Goal: Find specific page/section: Find specific page/section

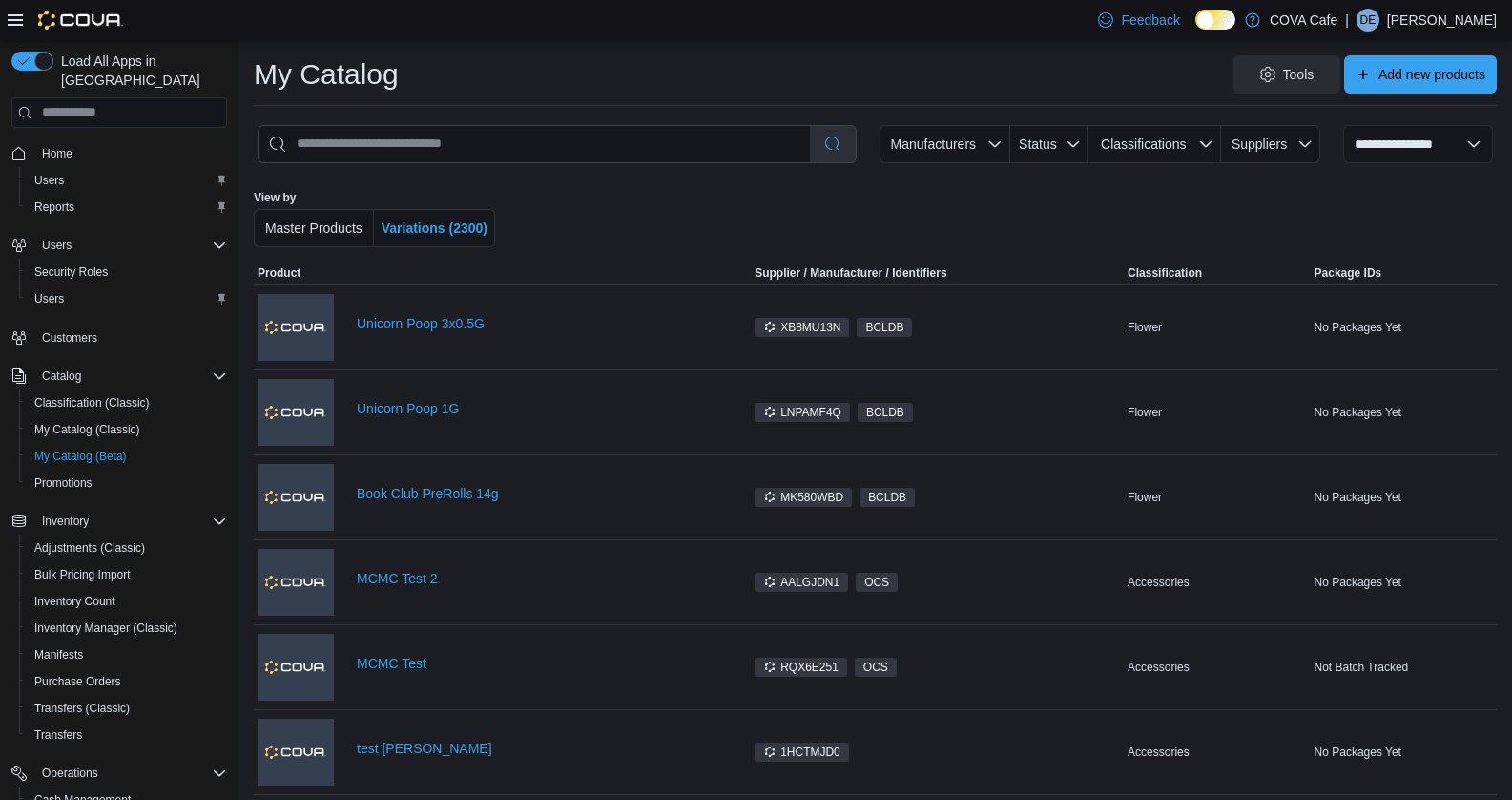
select select "**********"
click at [412, 326] on link "Unicorn Poop 3x0.5G" at bounding box center [551, 323] width 390 height 15
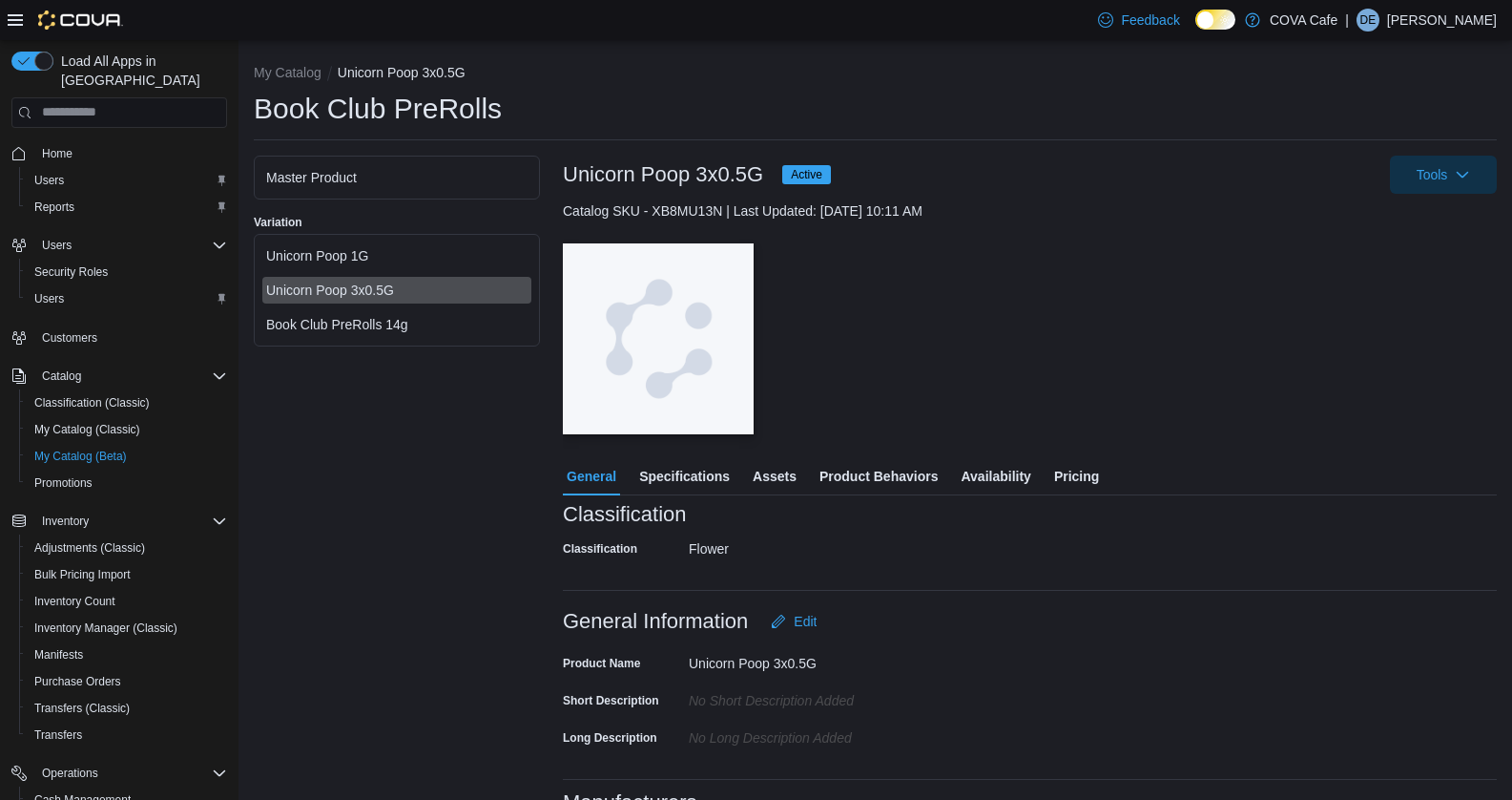
click at [360, 259] on div "Unicorn Poop 1G" at bounding box center [397, 256] width 262 height 19
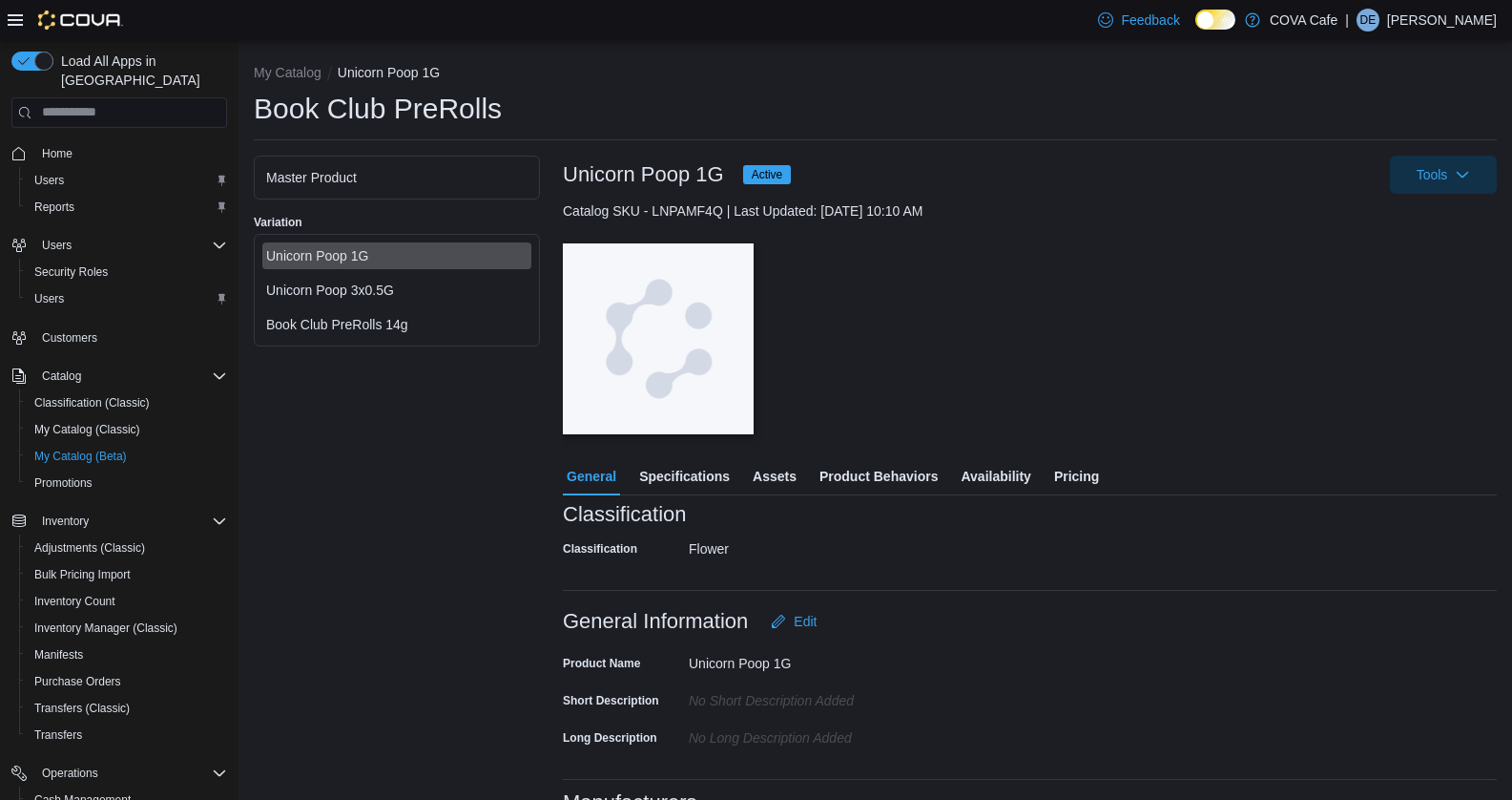
click at [337, 315] on div "Book Club PreRolls 14g" at bounding box center [397, 324] width 262 height 19
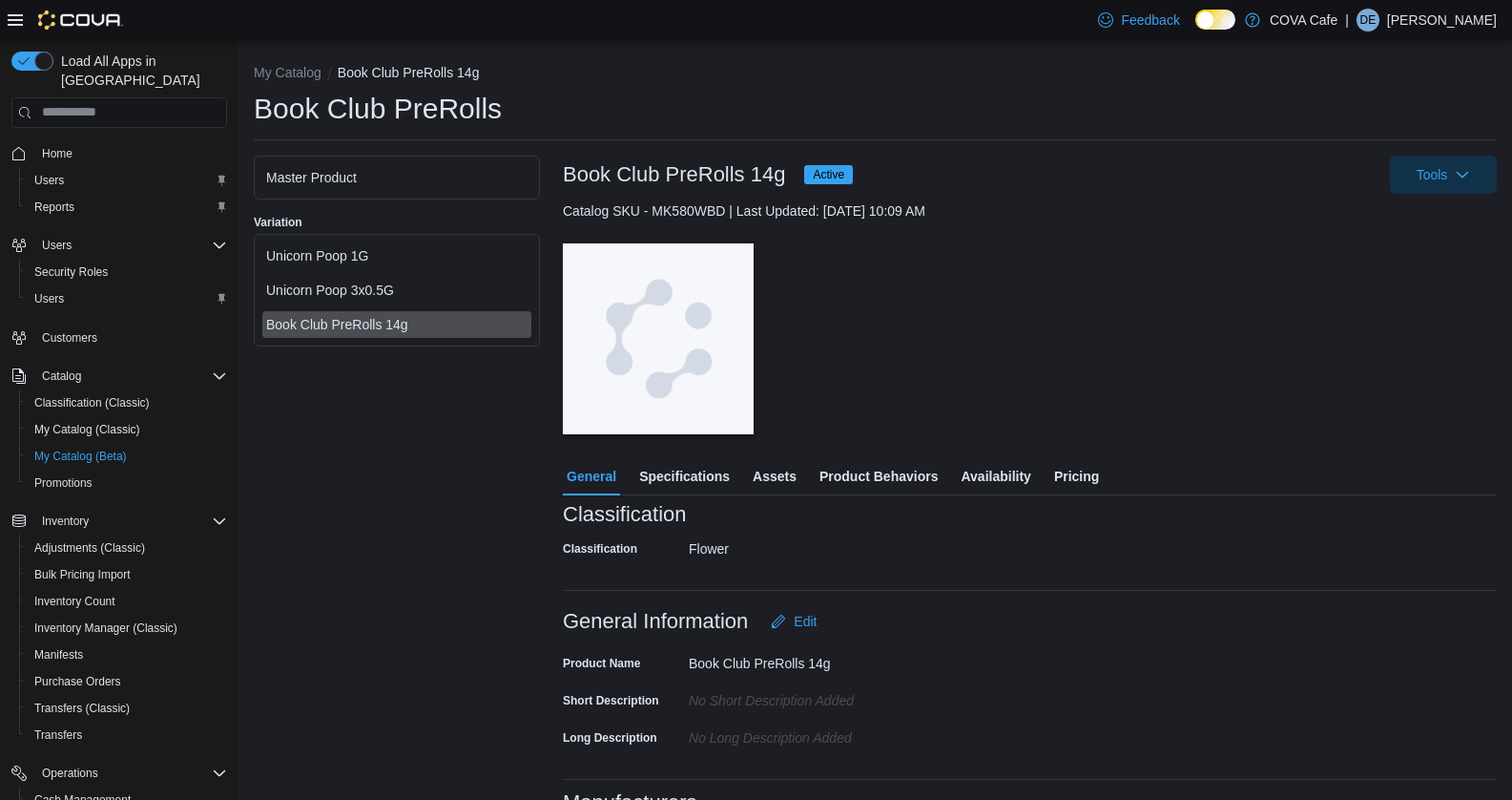
click at [324, 272] on div "Unicorn Poop 1G Unicorn Poop 3x0.5G Book Club PreRolls 14g" at bounding box center [397, 290] width 277 height 103
click at [318, 244] on div "Unicorn Poop 1G" at bounding box center [397, 256] width 269 height 27
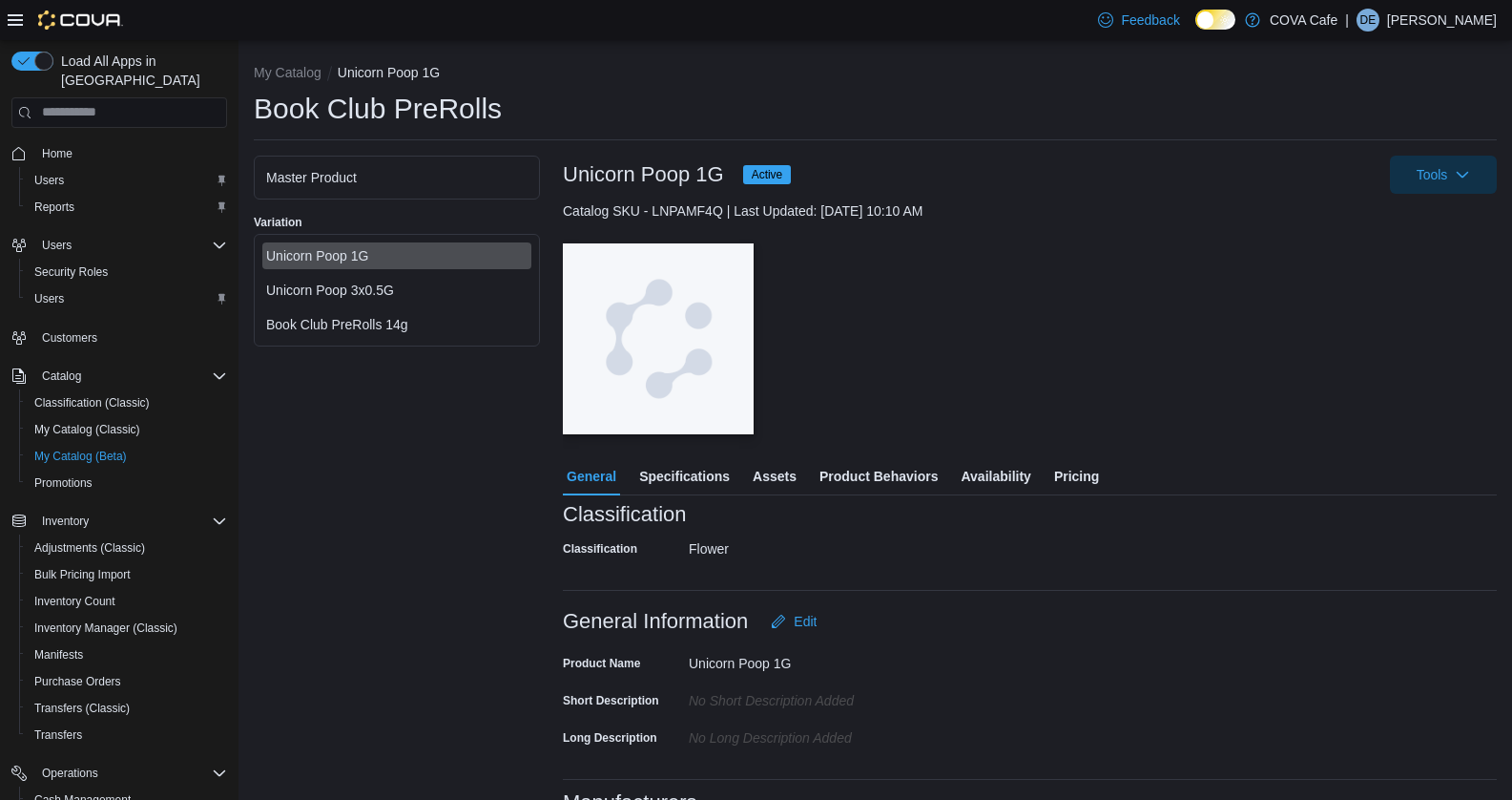
click at [293, 288] on div "Unicorn Poop 3x0.5G" at bounding box center [397, 291] width 262 height 19
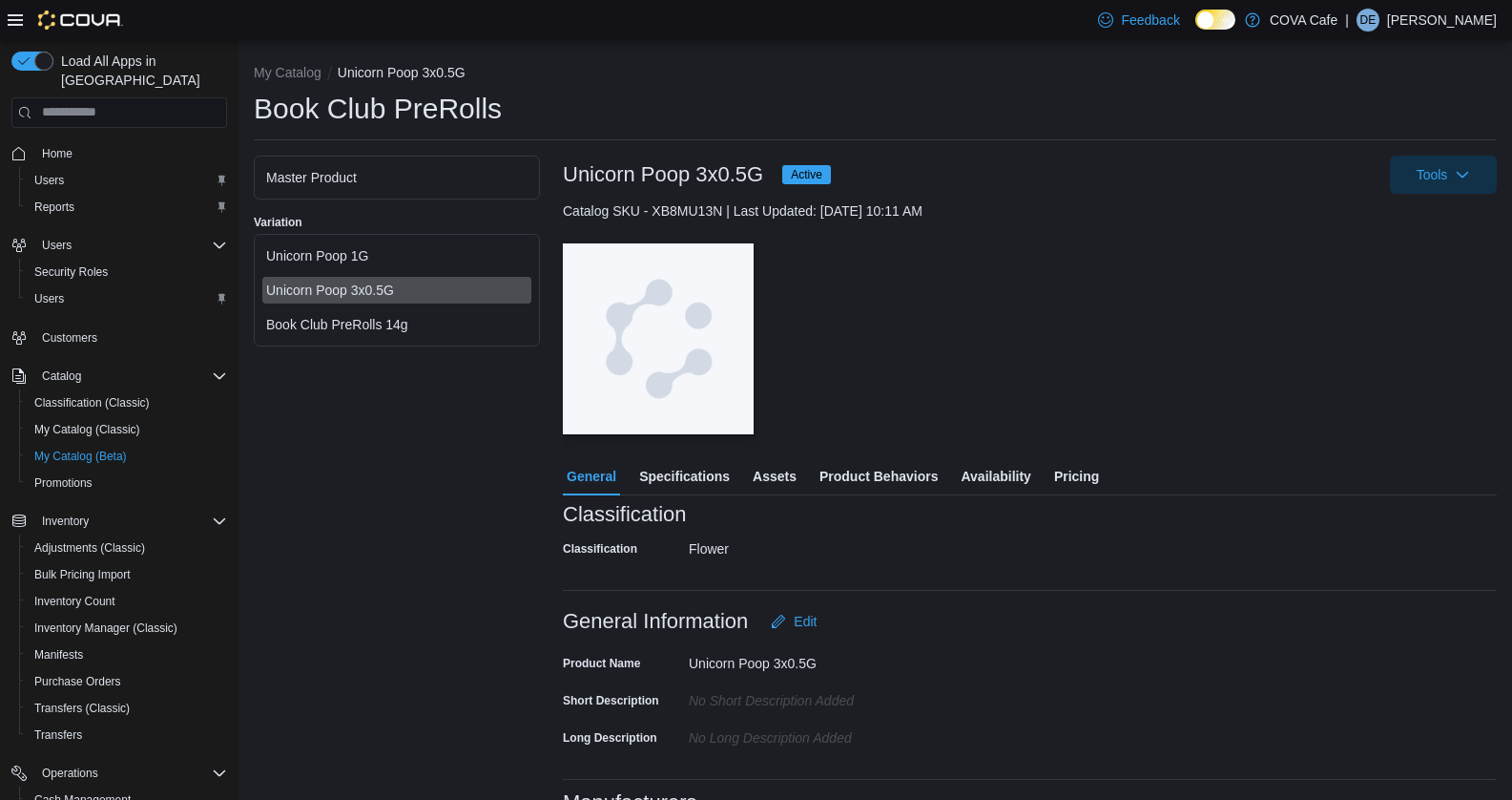
click at [305, 322] on div "Book Club PreRolls 14g" at bounding box center [397, 324] width 262 height 19
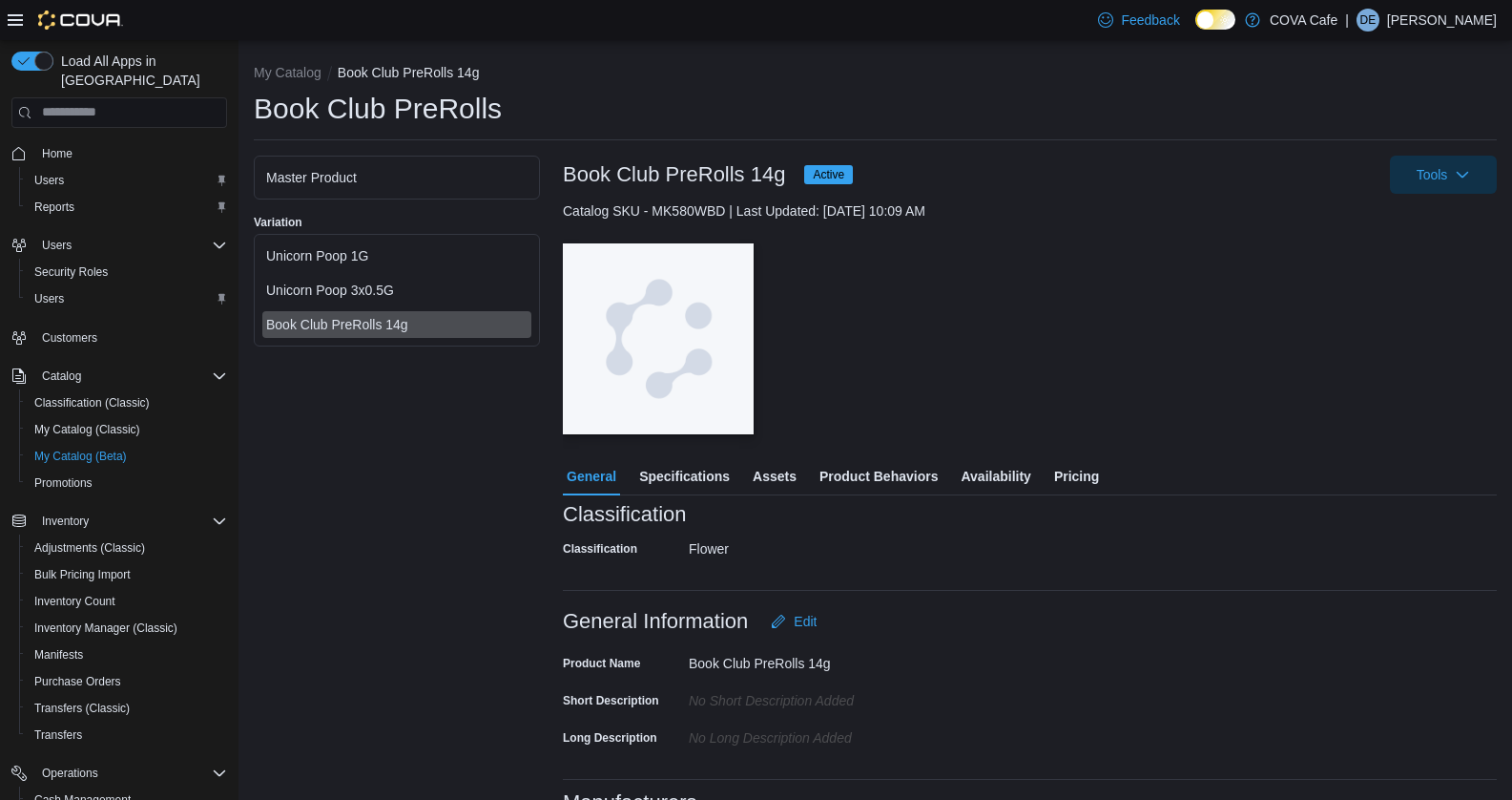
click at [299, 259] on div "Unicorn Poop 1G" at bounding box center [397, 256] width 262 height 19
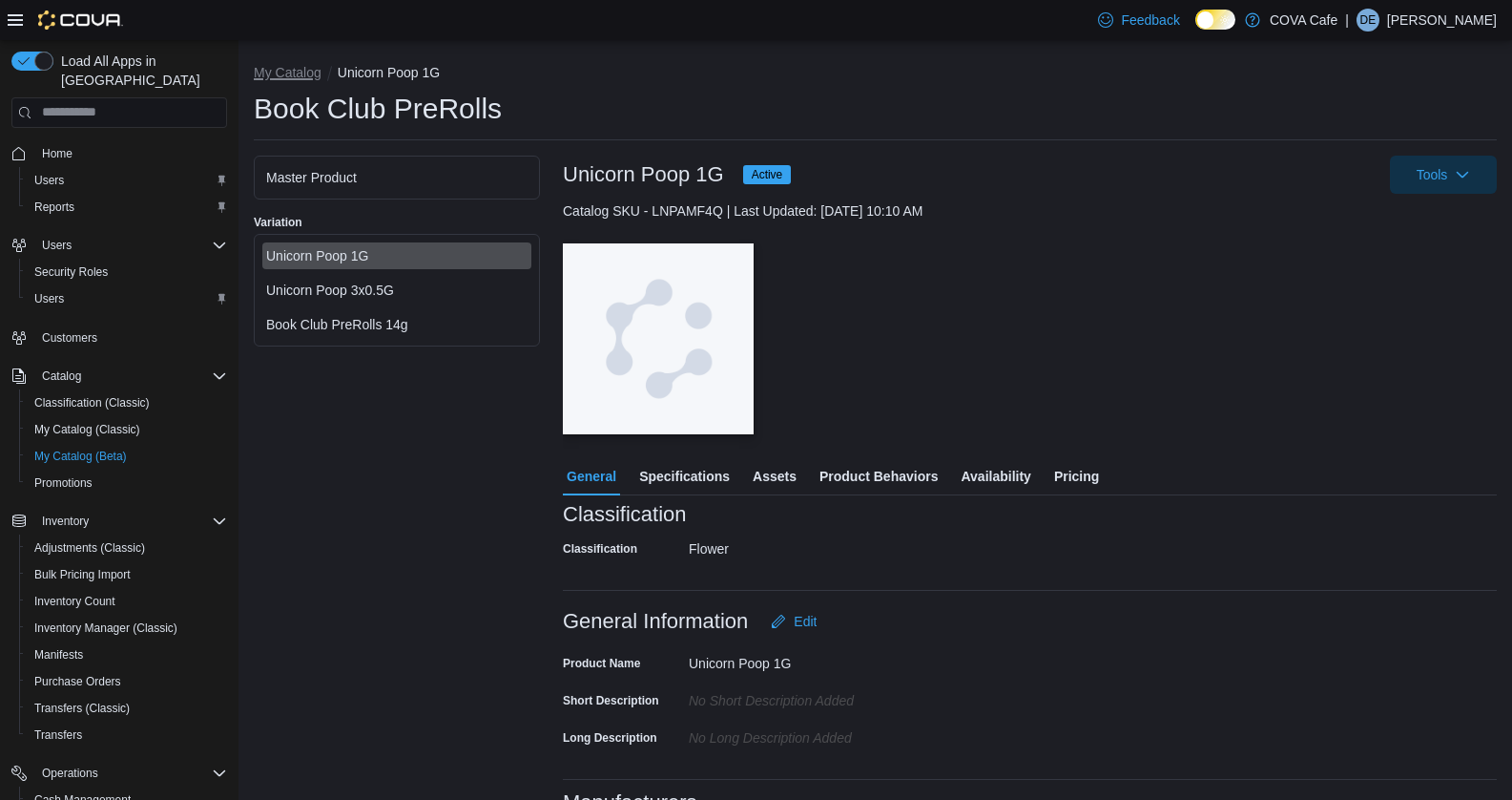
click at [296, 65] on button "My Catalog" at bounding box center [288, 73] width 68 height 15
select select "**********"
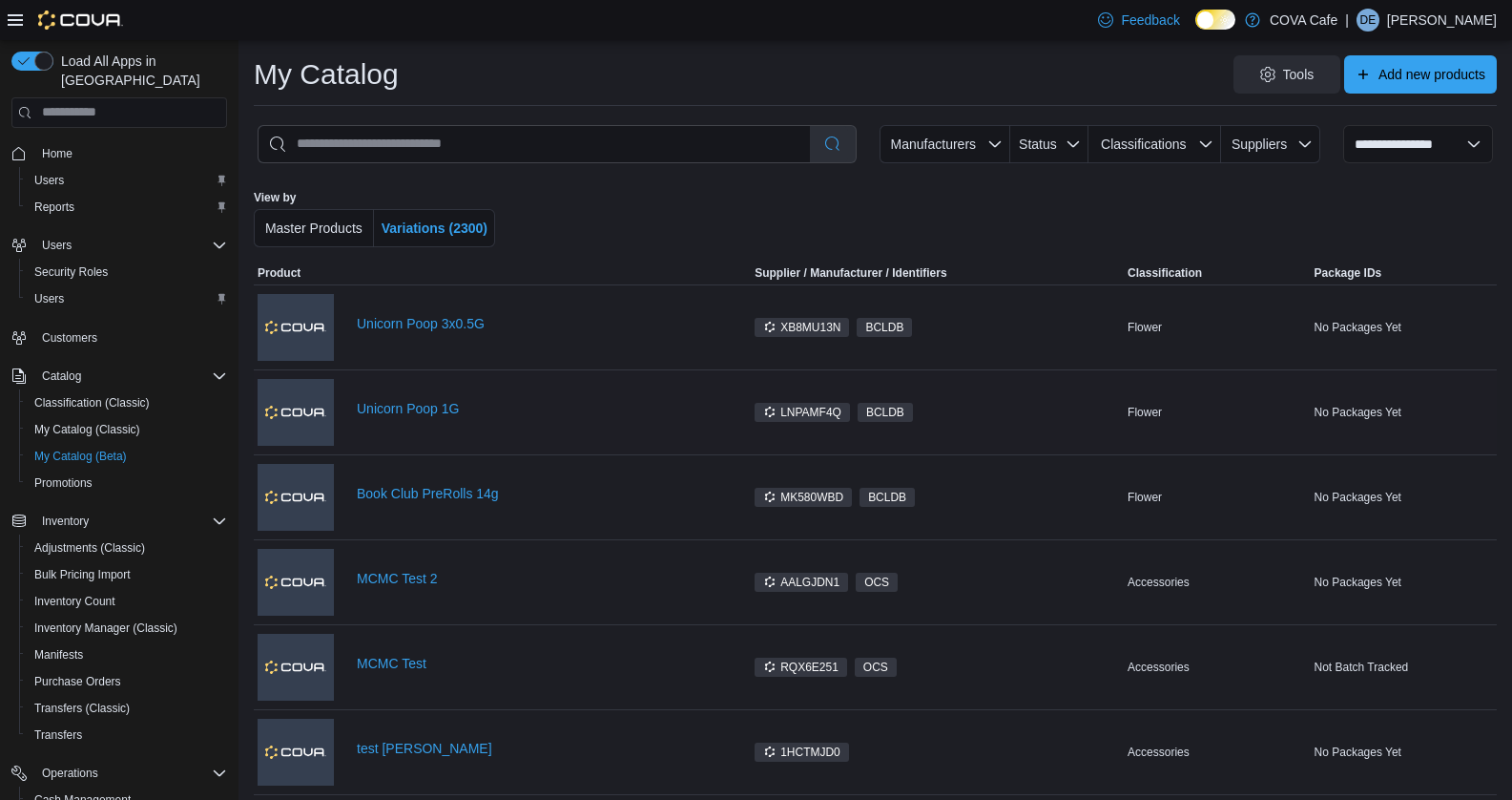
click at [406, 417] on div "Unicorn Poop 1G" at bounding box center [551, 413] width 390 height 23
click at [405, 401] on link "Unicorn Poop 1G" at bounding box center [551, 409] width 390 height 15
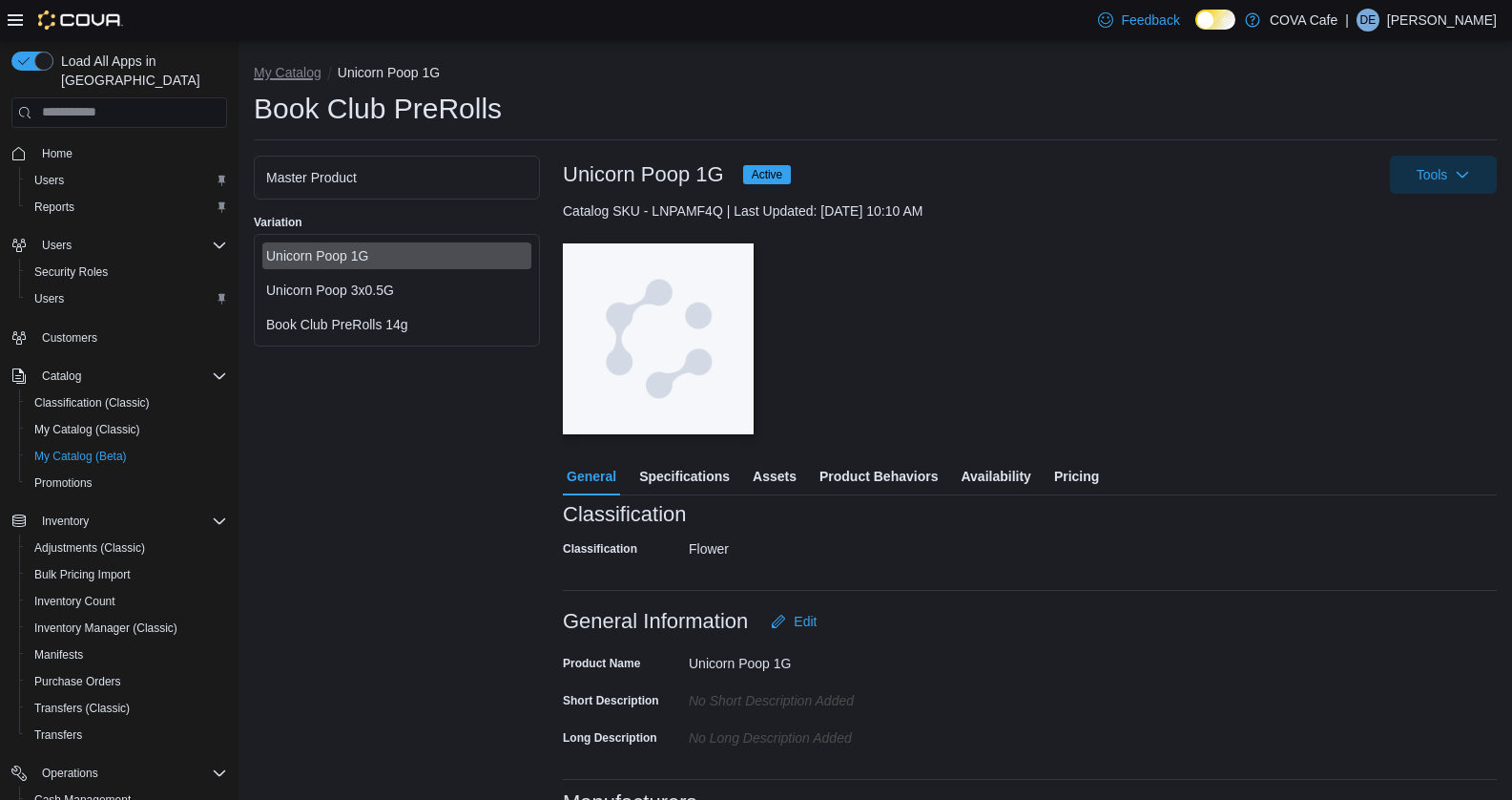
click at [281, 72] on button "My Catalog" at bounding box center [288, 73] width 68 height 15
select select "**********"
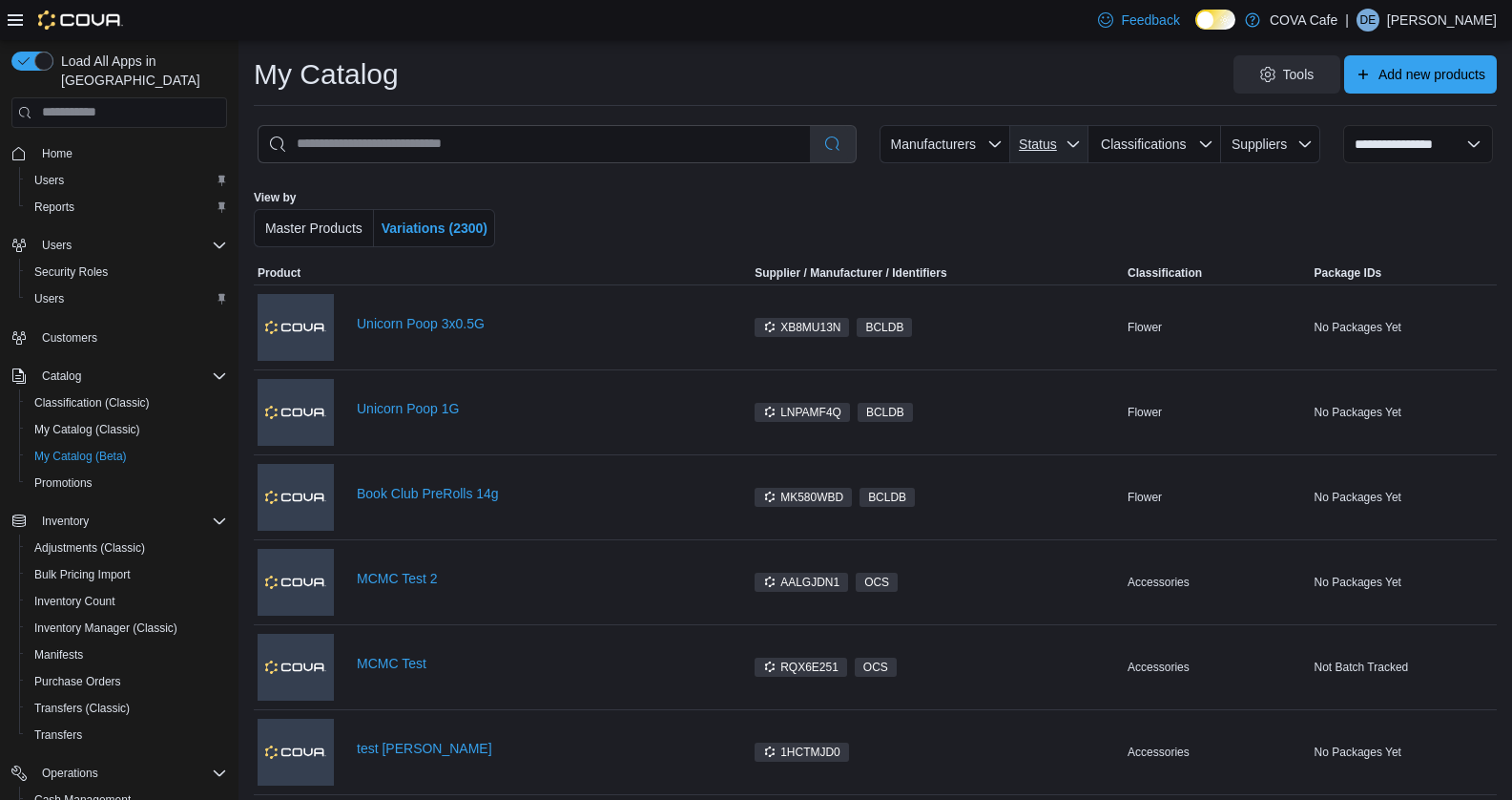
click at [1043, 144] on span "Status" at bounding box center [1037, 144] width 38 height 15
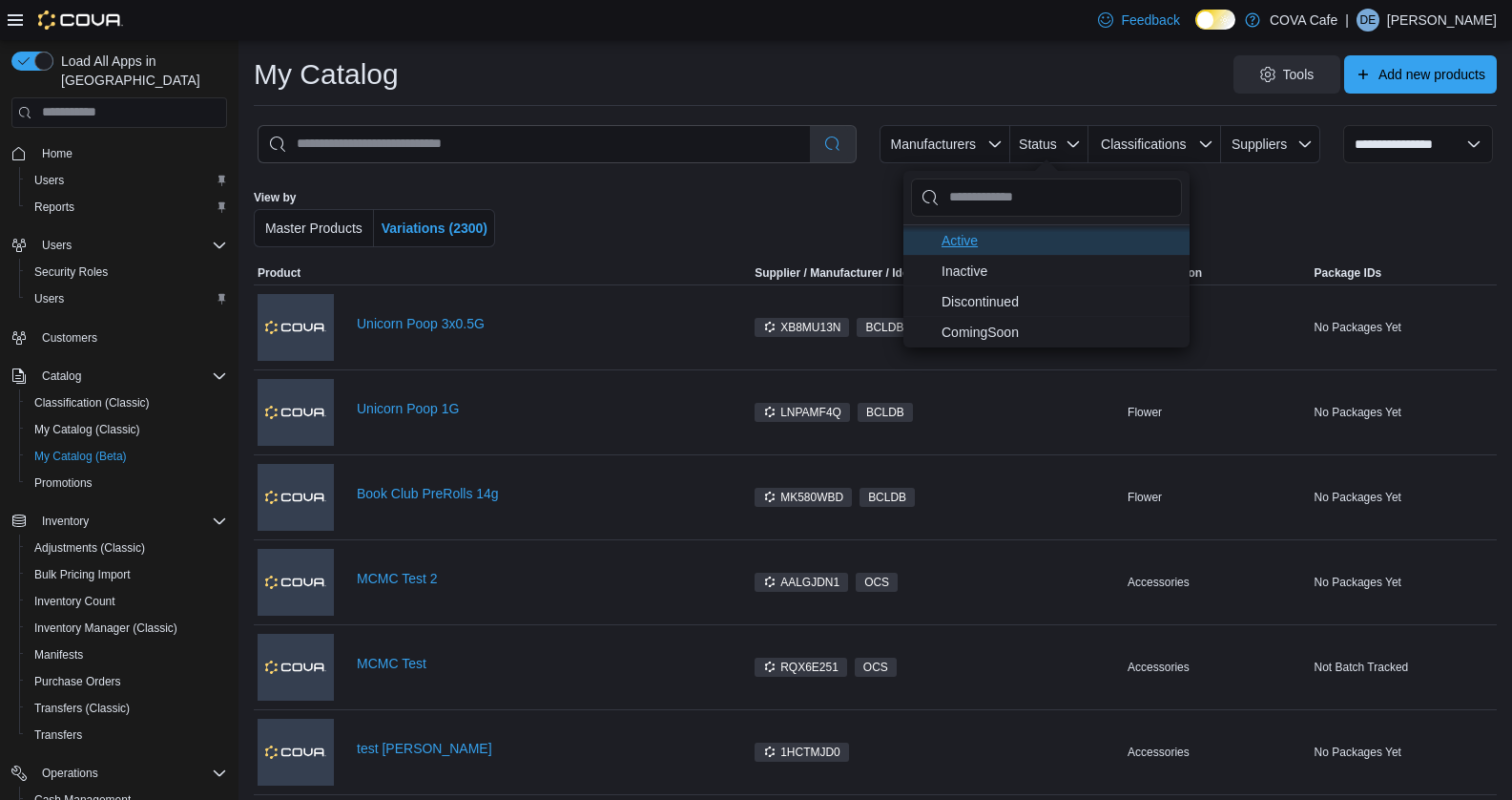
click at [954, 239] on span "Active . To check this option, press Enter." at bounding box center [1060, 239] width 236 height 23
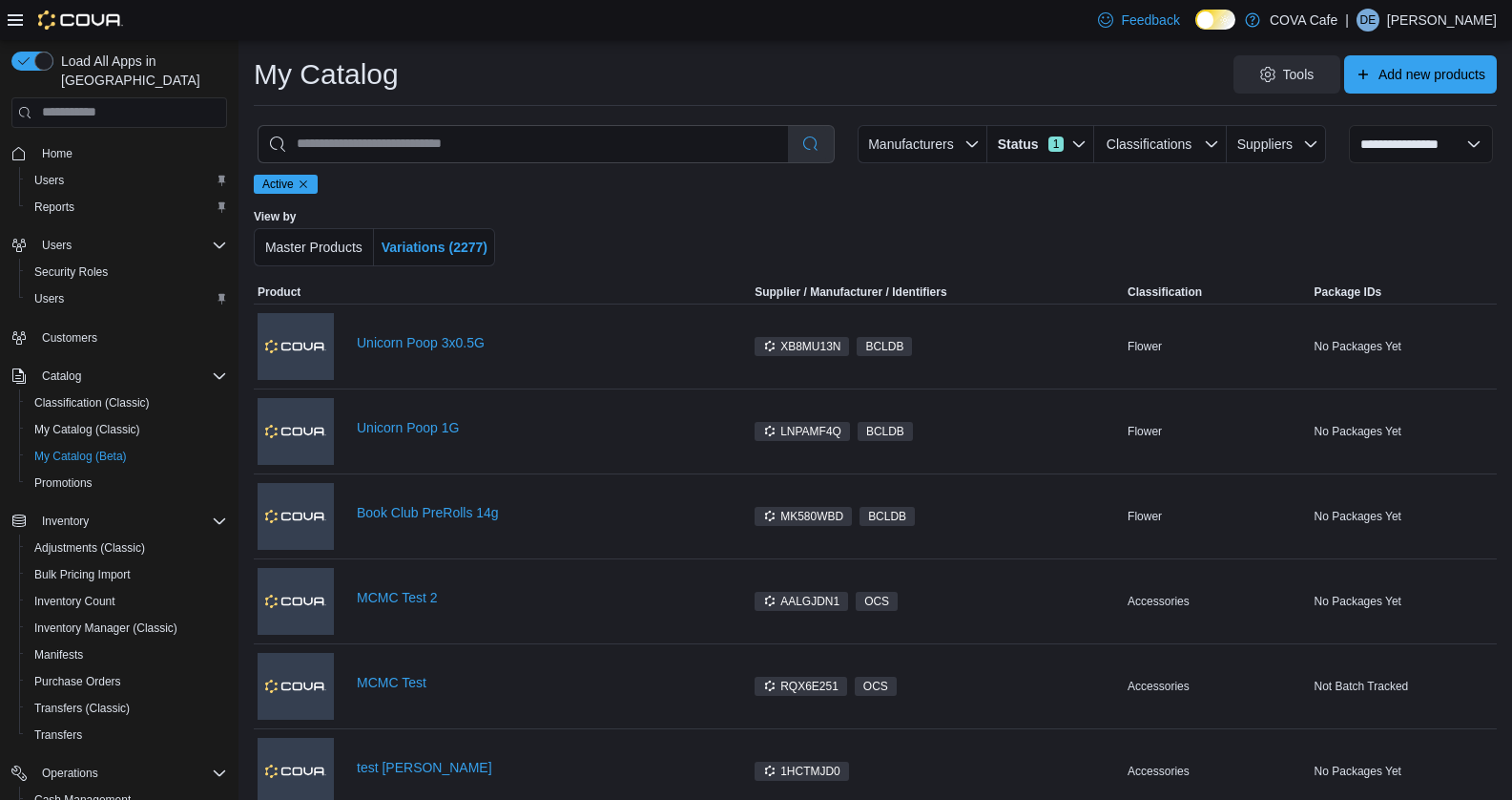
click at [837, 209] on div at bounding box center [877, 237] width 718 height 57
click at [1015, 137] on span "Status" at bounding box center [1017, 144] width 46 height 19
click at [660, 205] on div "Active View by Master Products Variations (2277)" at bounding box center [876, 228] width 1244 height 107
click at [302, 189] on icon "Remove lifecycle filter" at bounding box center [303, 184] width 12 height 12
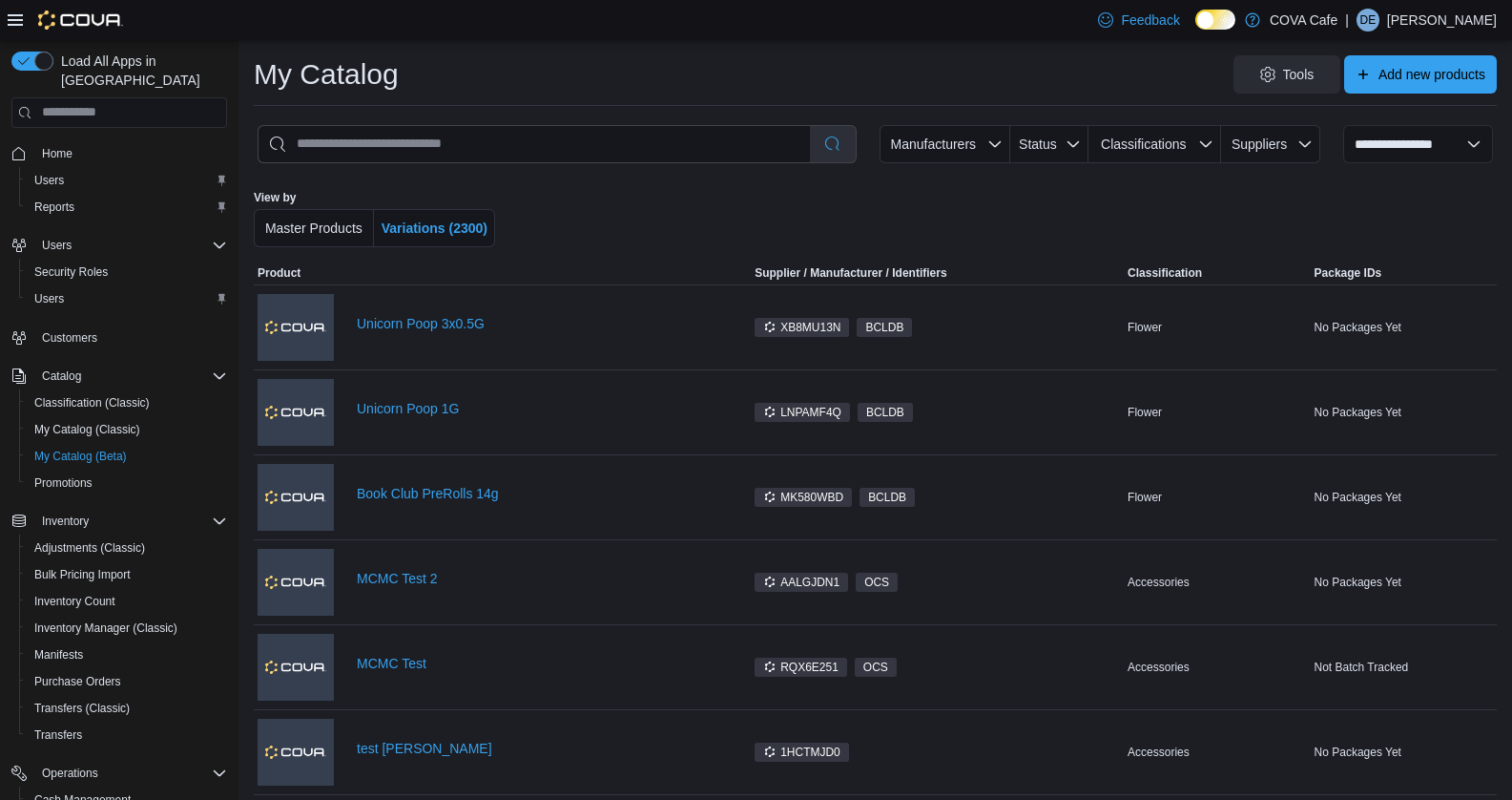
click at [775, 200] on div at bounding box center [877, 218] width 718 height 57
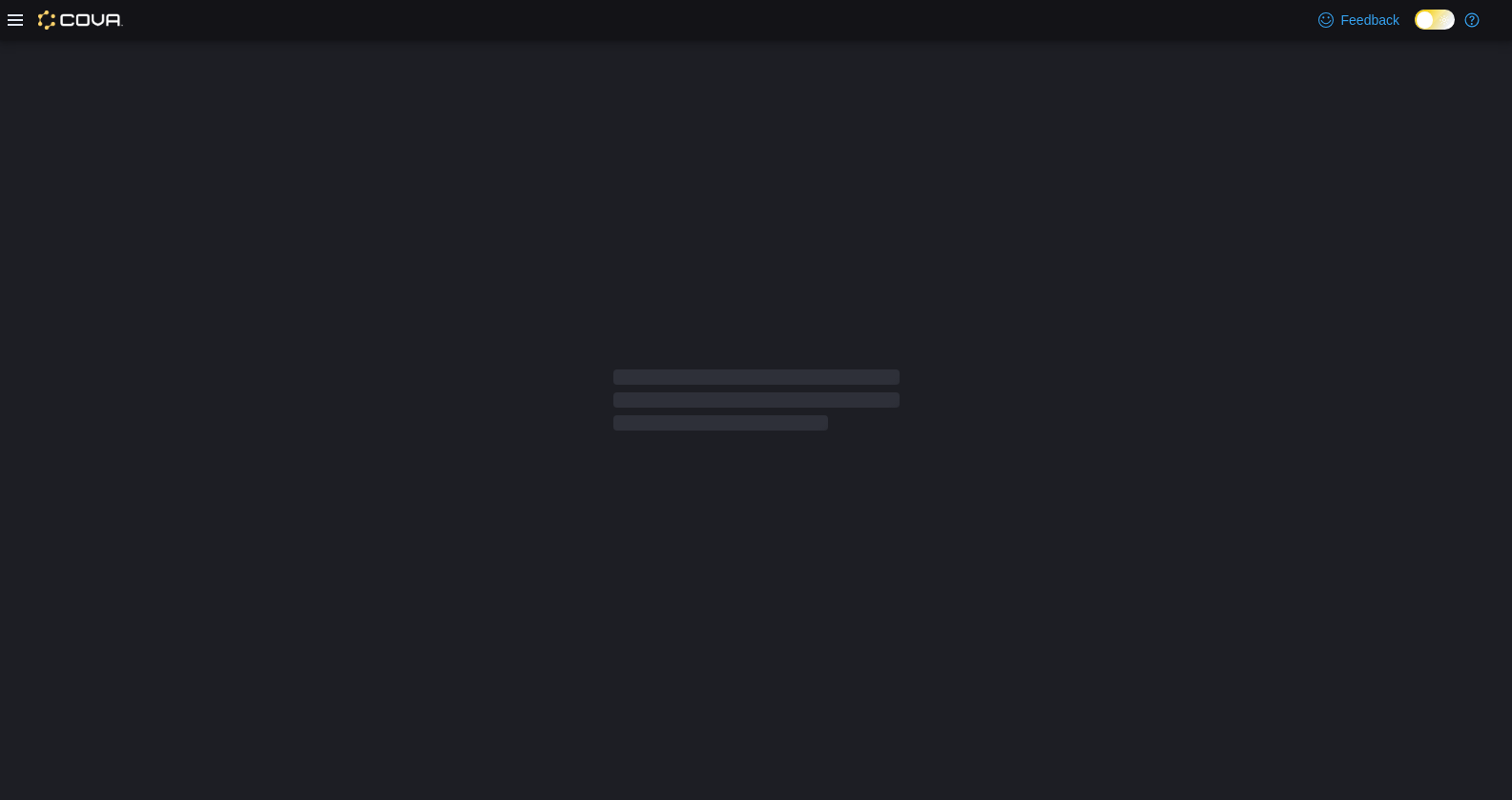
select select "**********"
